Goal: Ask a question

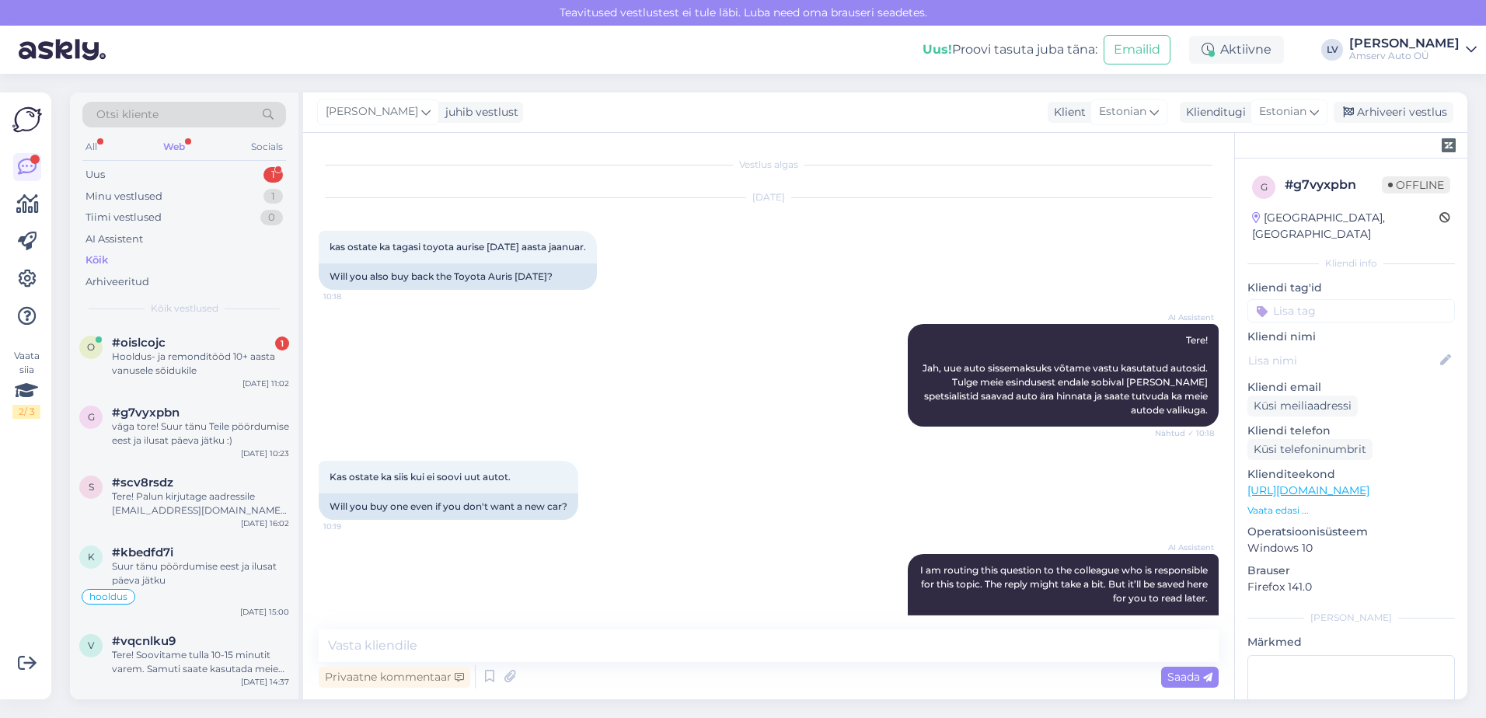
scroll to position [809, 0]
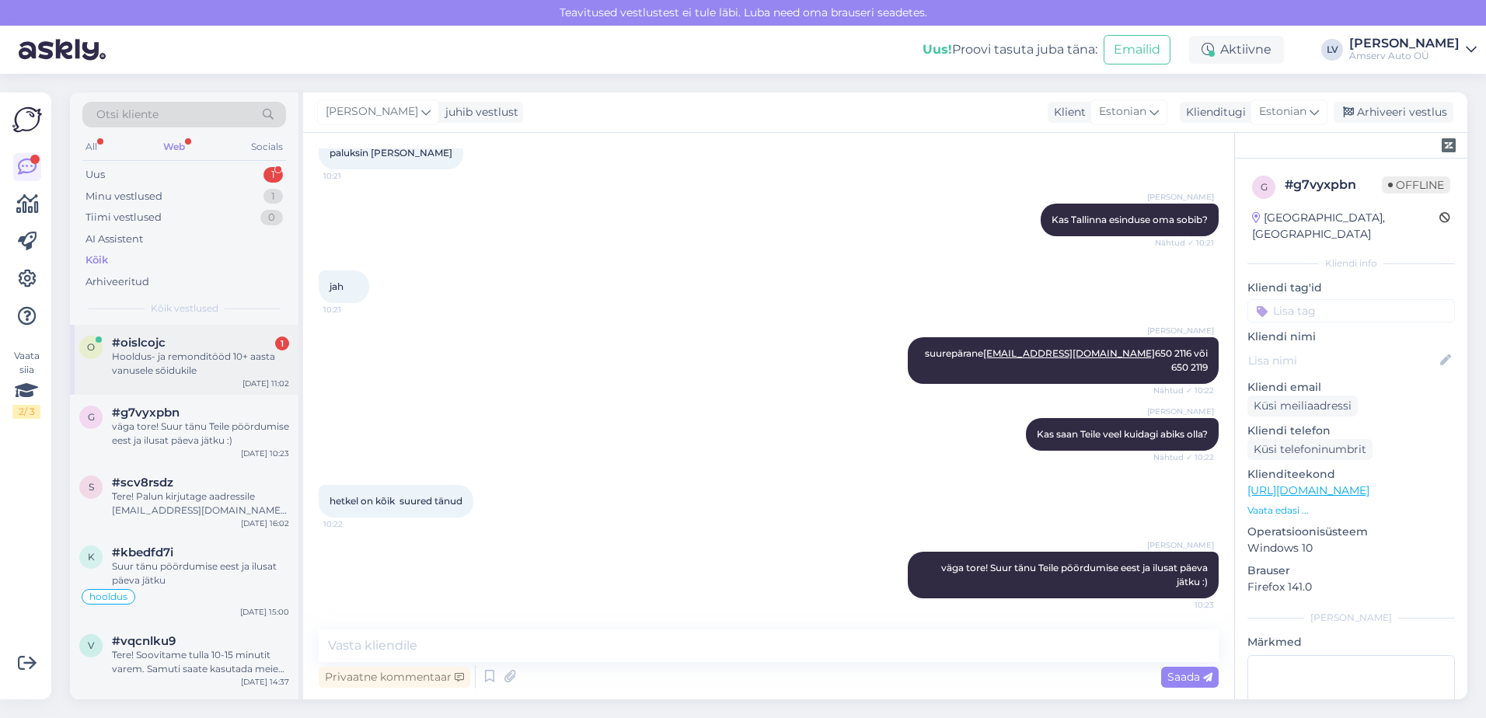
click at [143, 372] on div "Hooldus- ja remonditööd 10+ aasta vanusele sõidukile" at bounding box center [200, 364] width 177 height 28
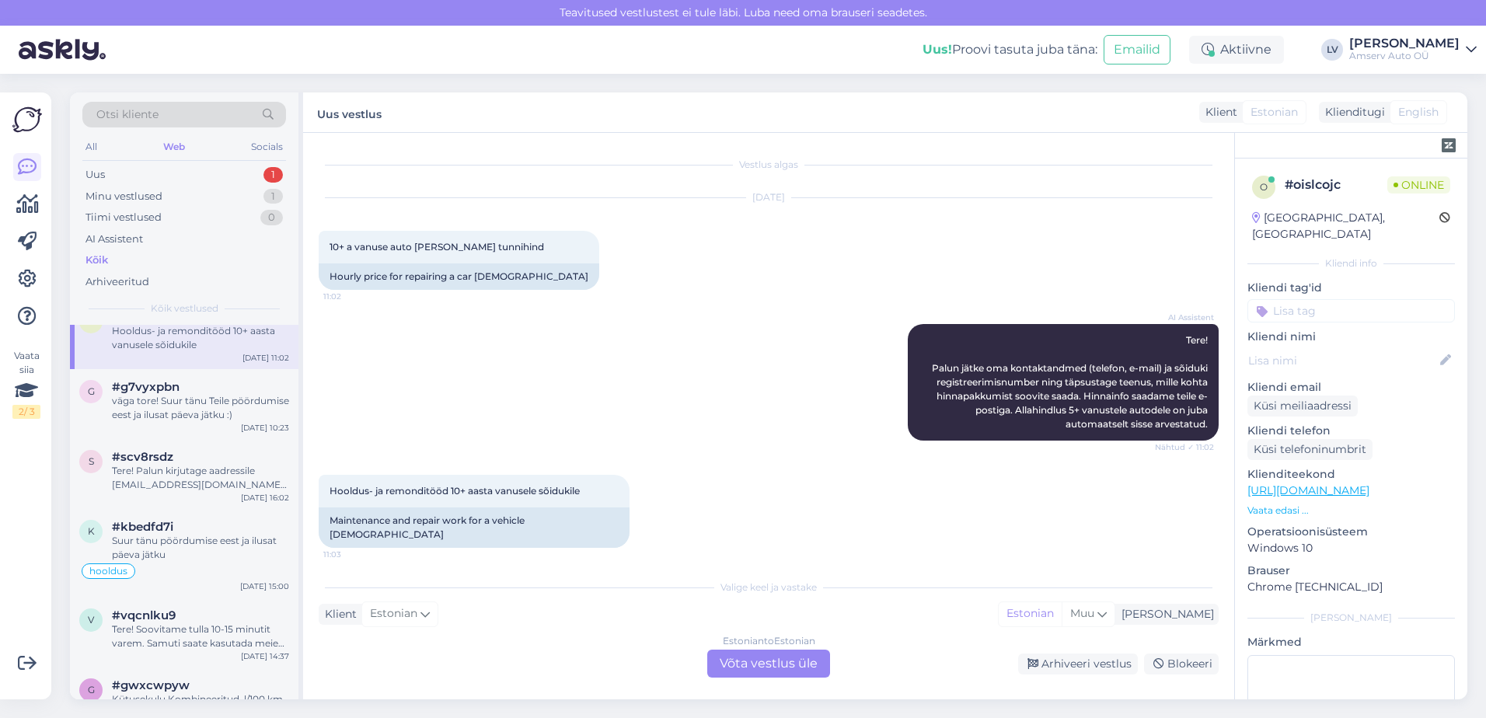
scroll to position [0, 0]
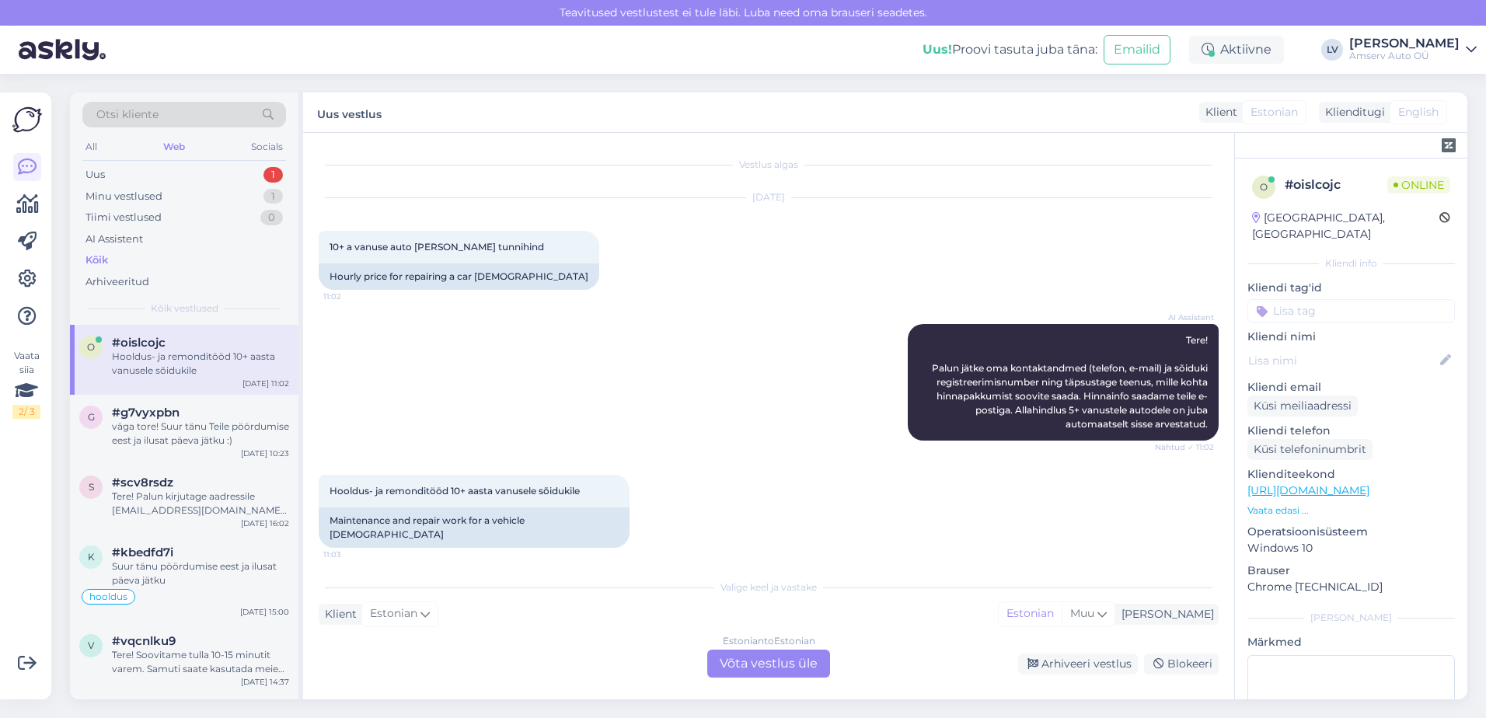
click at [182, 375] on div "Hooldus- ja remonditööd 10+ aasta vanusele sõidukile" at bounding box center [200, 364] width 177 height 28
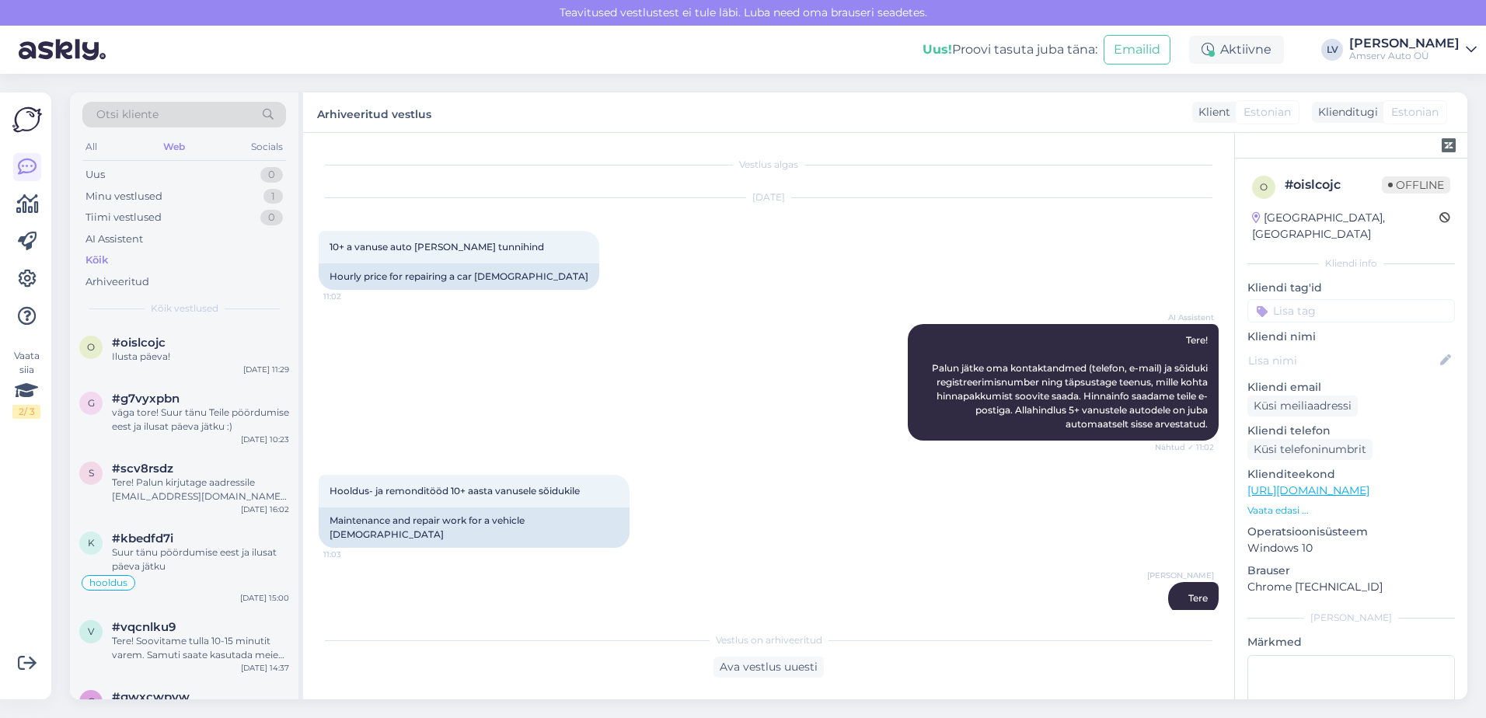
scroll to position [398, 0]
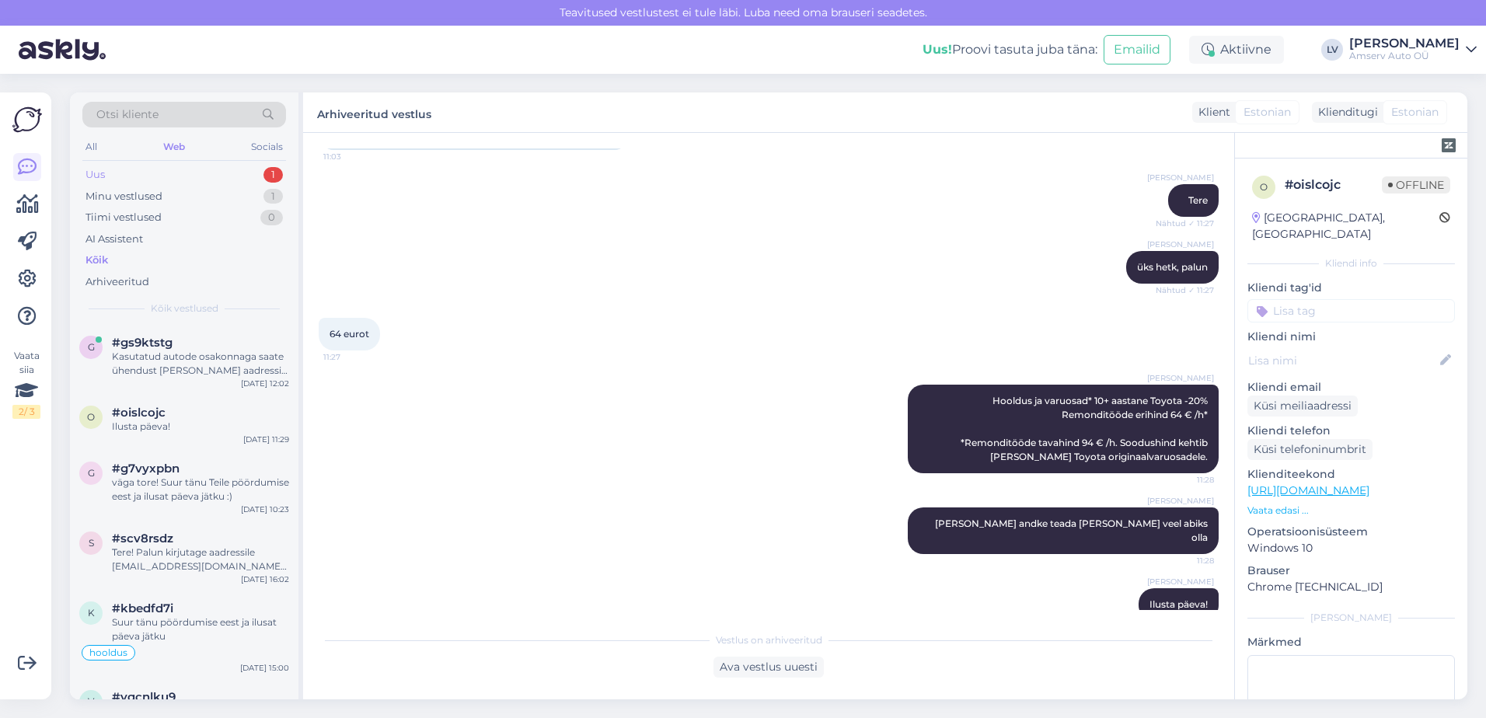
click at [180, 169] on div "Uus 1" at bounding box center [184, 175] width 204 height 22
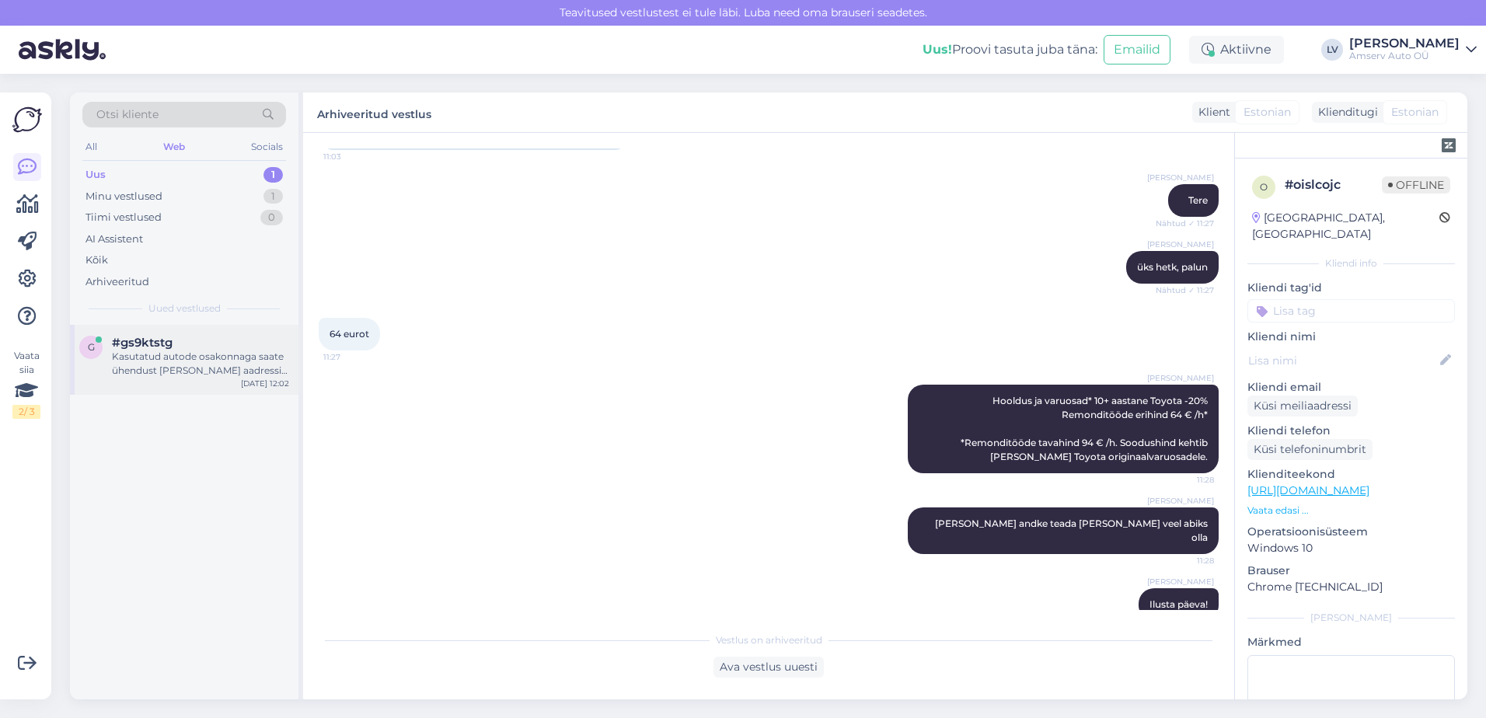
click at [182, 366] on div "Kasutatud autode osakonnaga saate ühendust [PERSON_NAME] aadressil [EMAIL_ADDRE…" at bounding box center [200, 364] width 177 height 28
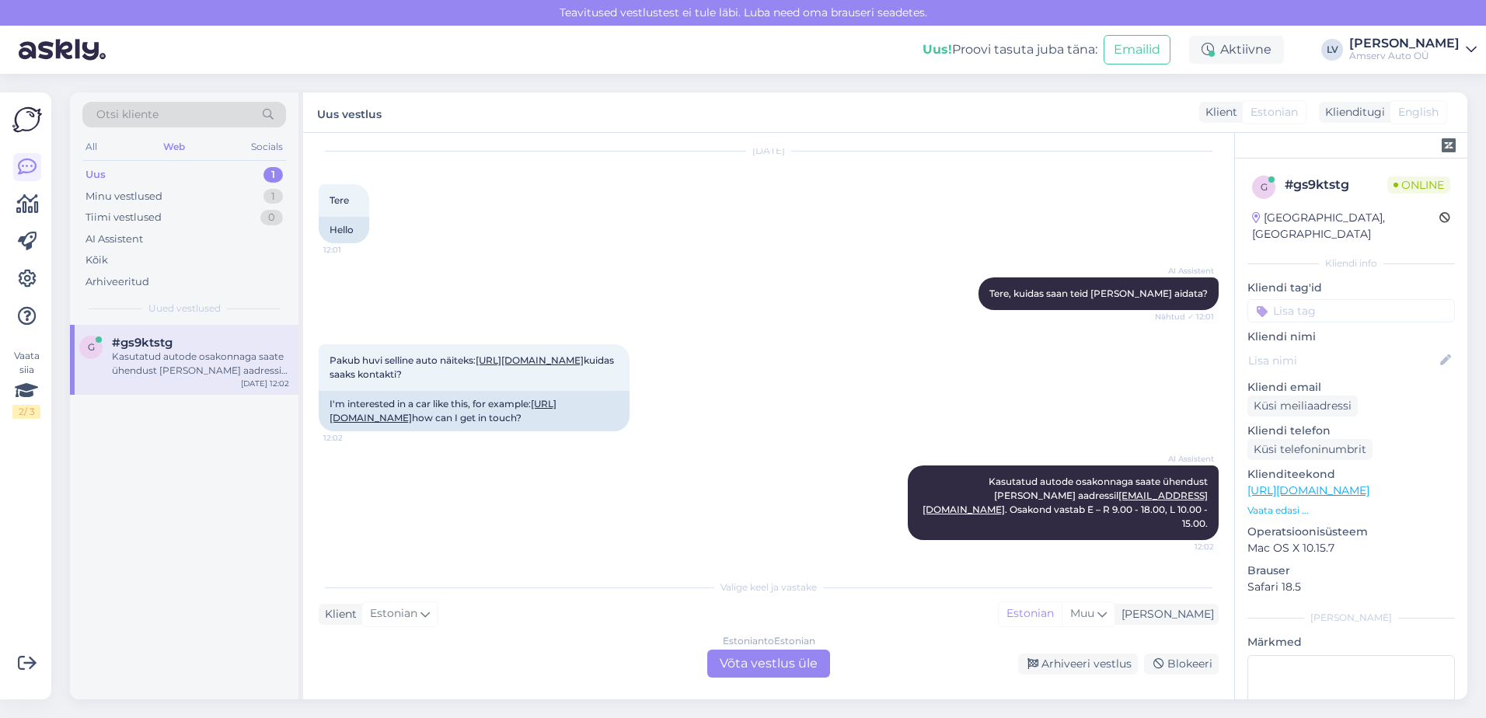
scroll to position [117, 0]
click at [804, 664] on div "Estonian to Estonian Võta vestlus üle" at bounding box center [768, 664] width 123 height 28
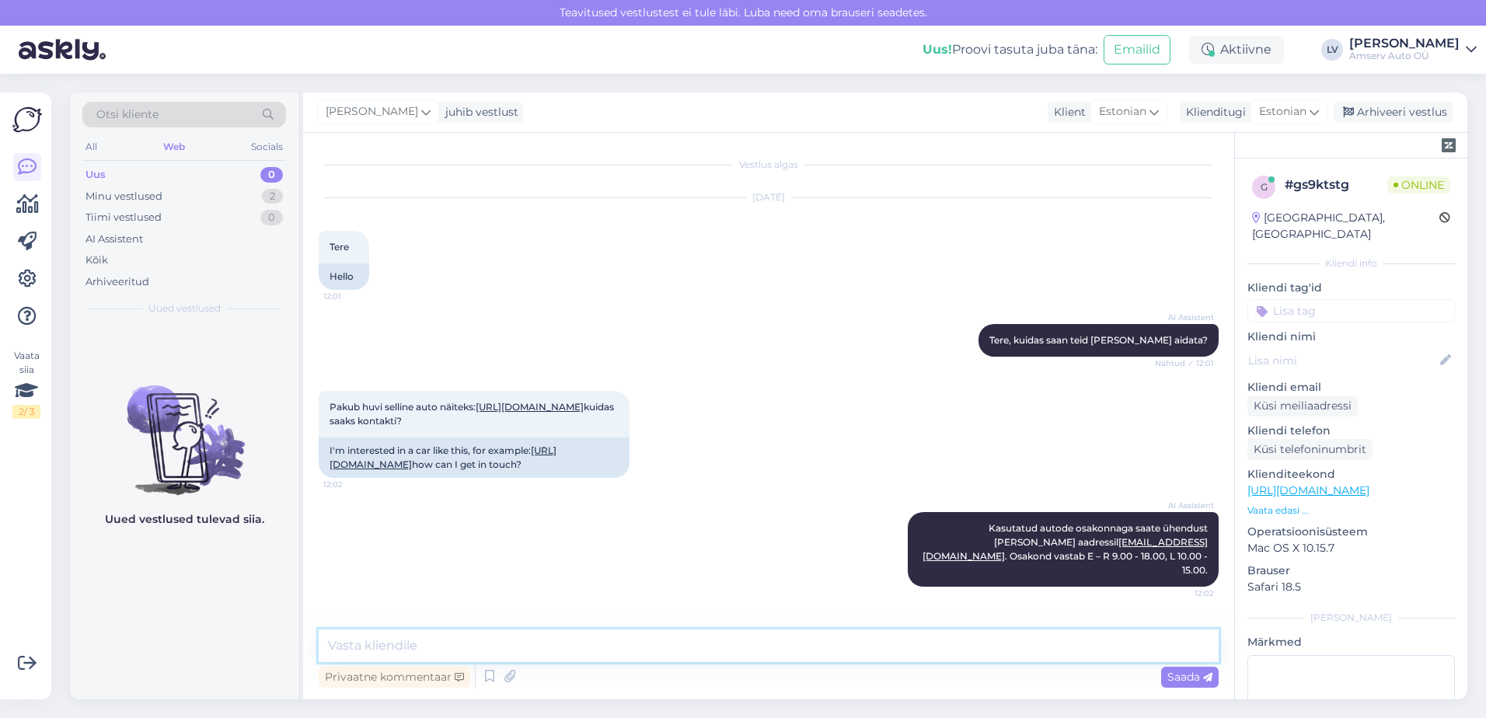
click at [728, 649] on textarea at bounding box center [769, 646] width 900 height 33
click at [386, 648] on textarea "võite jätte [PERSON_NAME] oma kontakti ja saate ise ühendust" at bounding box center [769, 646] width 900 height 33
click at [574, 650] on textarea "[PERSON_NAME] [PERSON_NAME] oma kontakti ja saate ise ühendust" at bounding box center [769, 646] width 900 height 33
click at [740, 640] on textarea "[PERSON_NAME] [PERSON_NAME] oma kontakti [PERSON_NAME] ise ühendust" at bounding box center [769, 646] width 900 height 33
type textarea "[PERSON_NAME] [PERSON_NAME] oma kontakti [PERSON_NAME] ise ühendust [PERSON_NAM…"
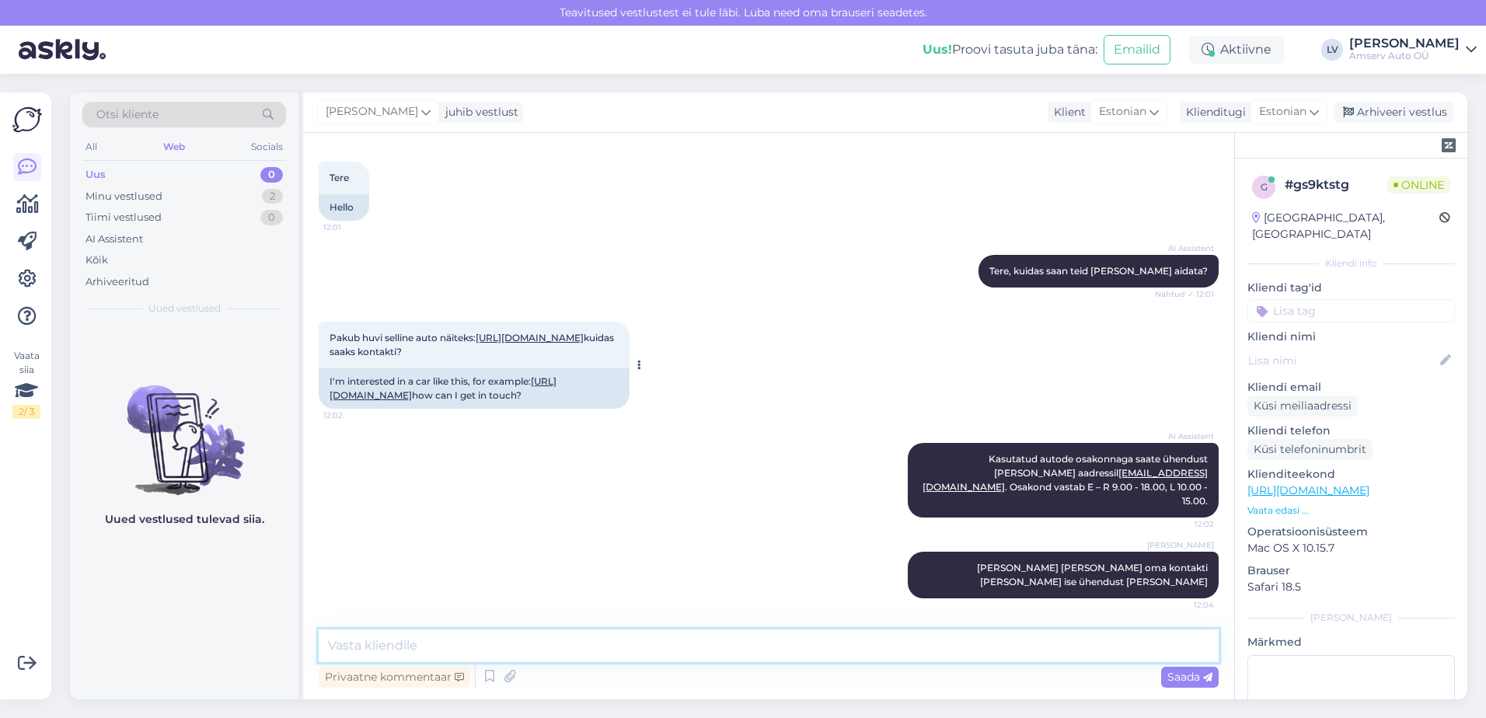
scroll to position [139, 0]
